Goal: Transaction & Acquisition: Purchase product/service

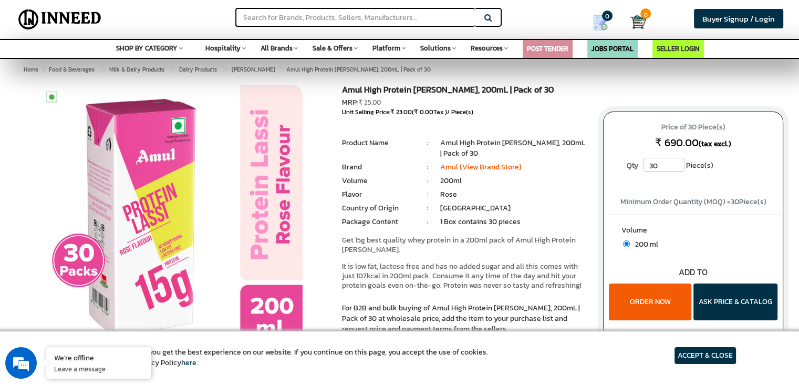
click at [642, 302] on button "ORDER NOW" at bounding box center [650, 301] width 83 height 37
click at [637, 293] on button "ORDER NOW" at bounding box center [650, 301] width 83 height 37
click at [627, 244] on input "radio" at bounding box center [626, 243] width 7 height 7
click at [631, 293] on button "ORDER NOW" at bounding box center [650, 301] width 83 height 37
